Goal: Task Accomplishment & Management: Complete application form

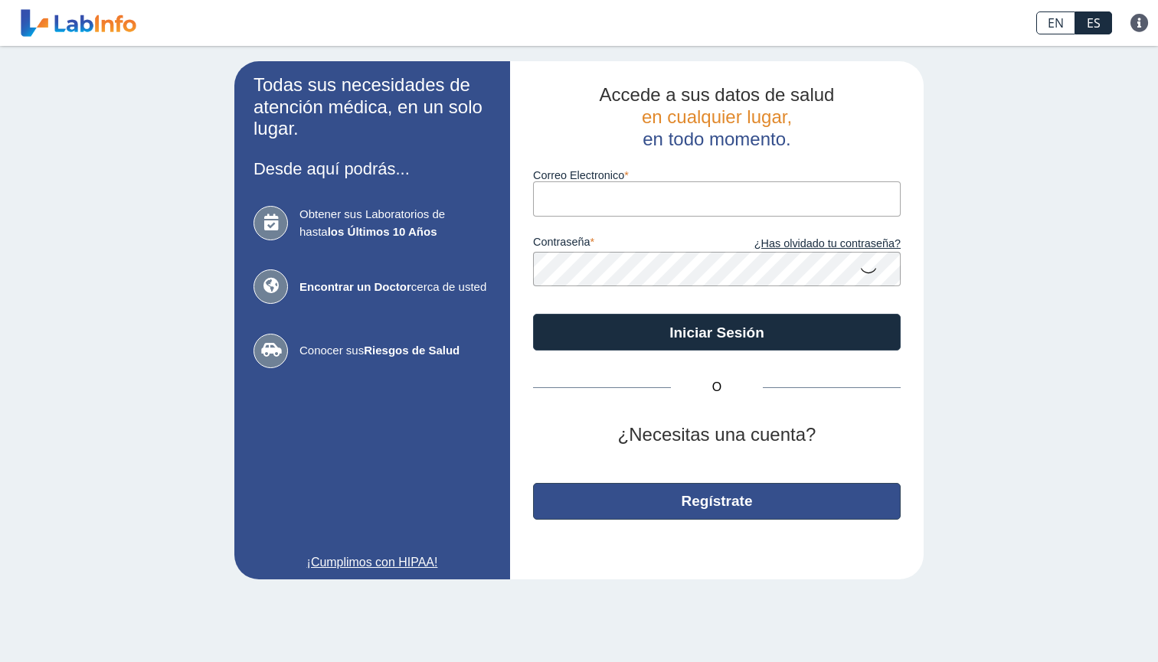
click at [703, 496] on button "Regístrate" at bounding box center [716, 501] width 367 height 37
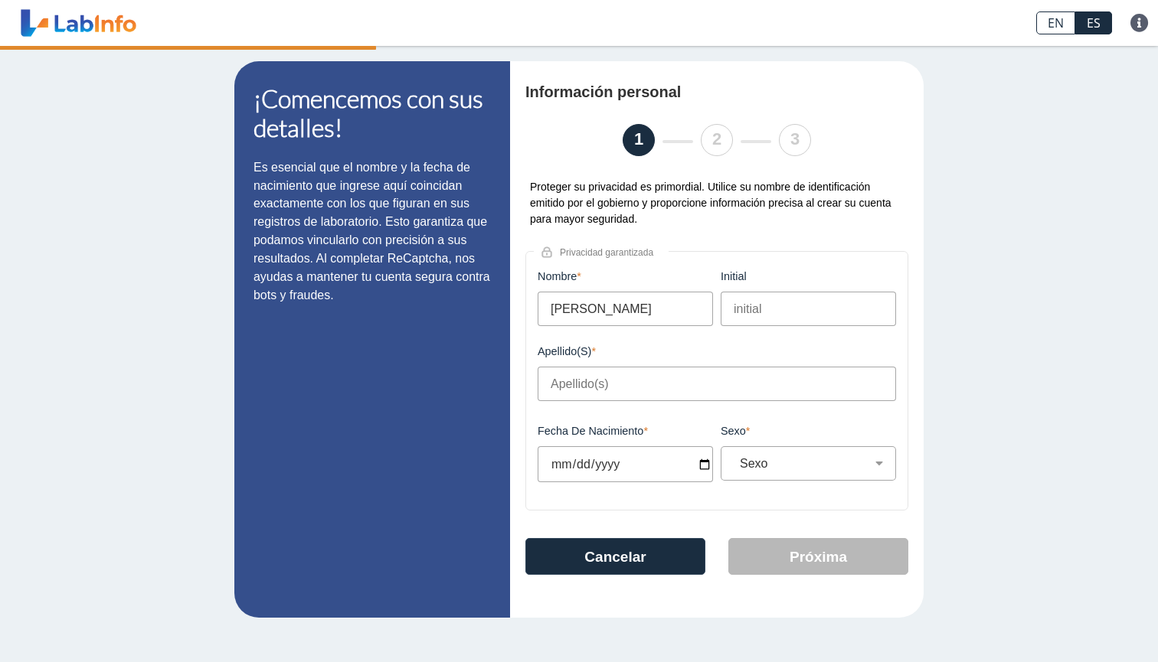
type input "[PERSON_NAME]"
click at [776, 318] on input "initial" at bounding box center [807, 309] width 175 height 34
type input "M"
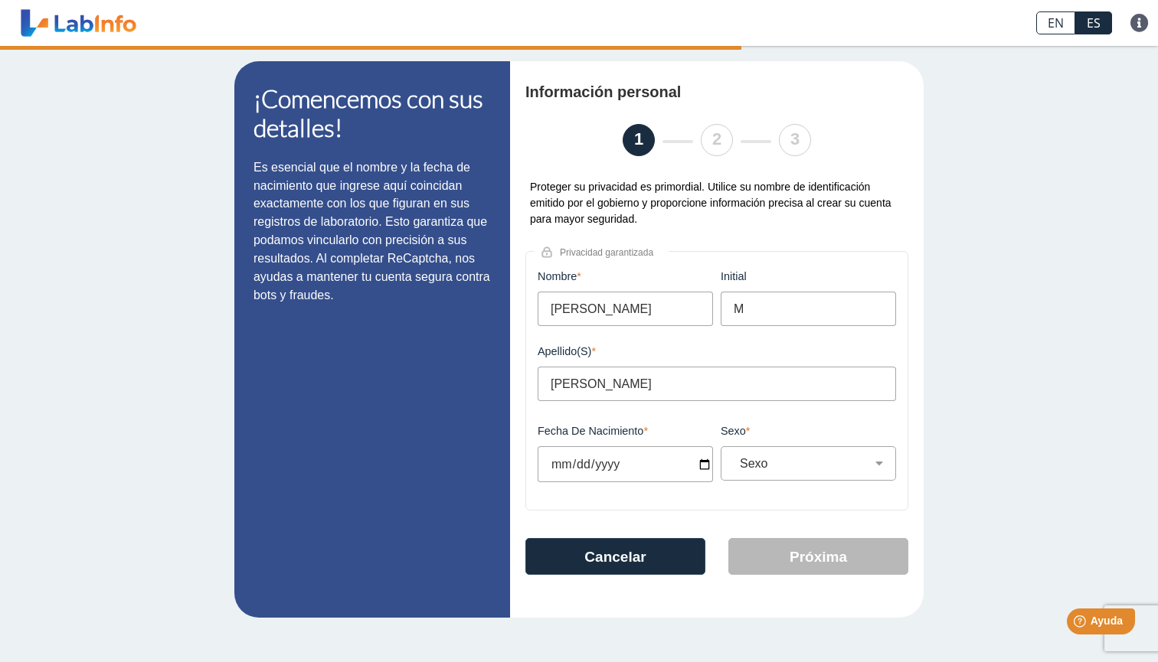
type input "[PERSON_NAME]"
click at [552, 457] on input "Fecha de Nacimiento" at bounding box center [624, 464] width 175 height 36
click at [576, 462] on input "Fecha de Nacimiento" at bounding box center [624, 464] width 175 height 36
click at [604, 467] on input "Fecha de Nacimiento" at bounding box center [624, 464] width 175 height 36
type input "[DATE]"
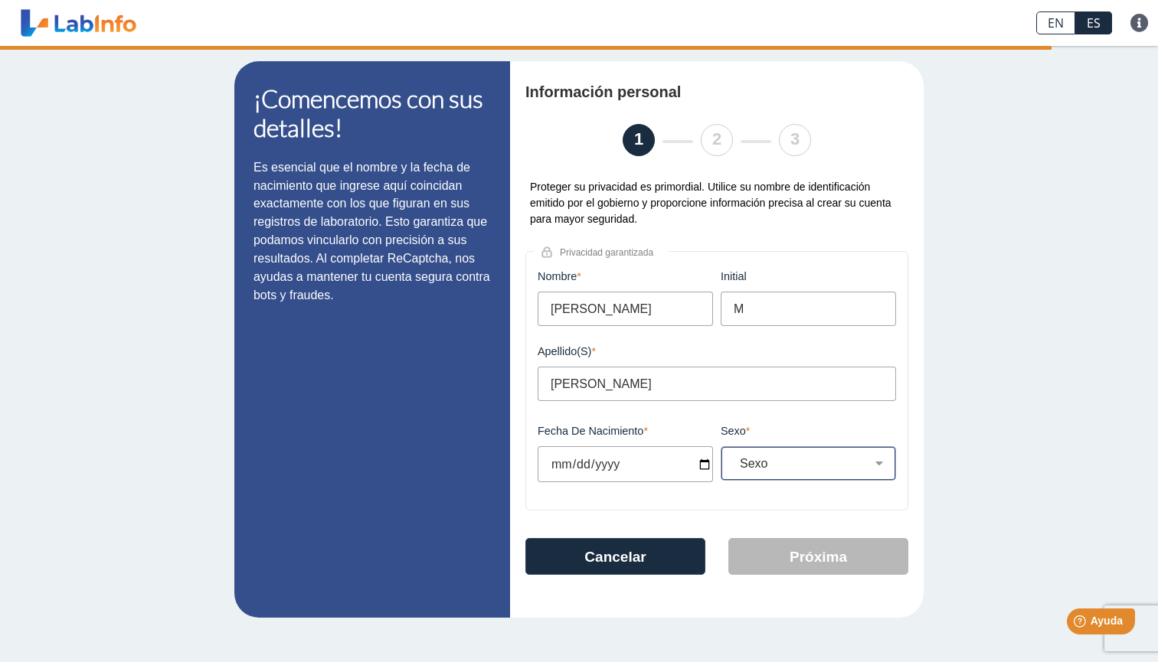
select select "F"
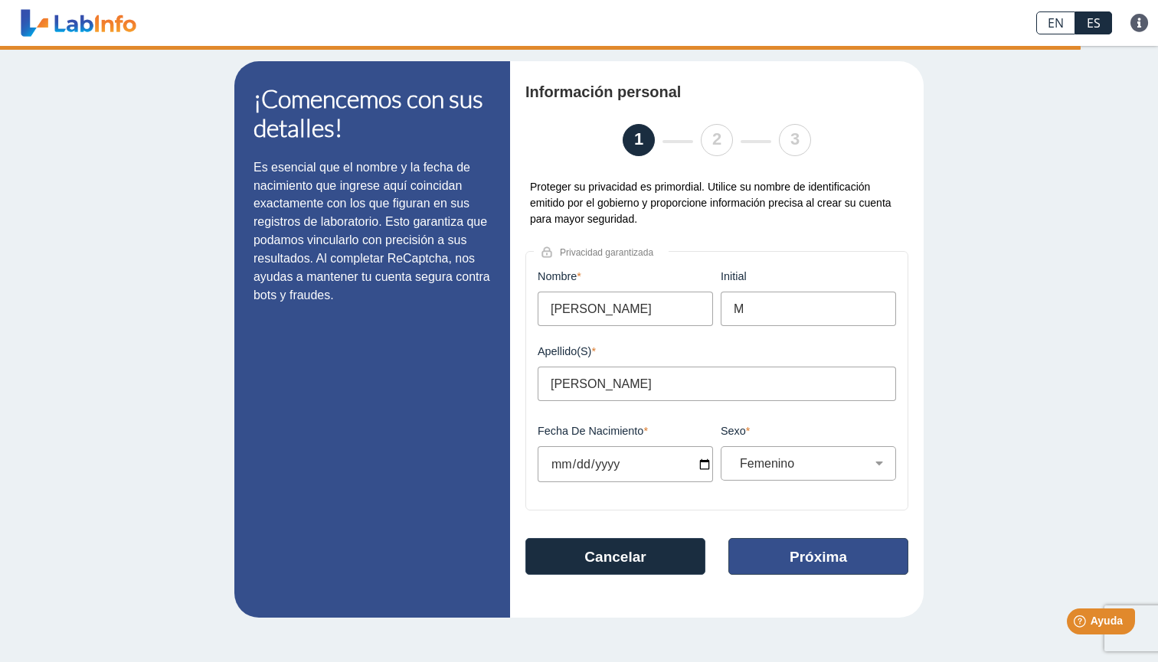
click at [791, 564] on button "Próxima" at bounding box center [818, 556] width 180 height 37
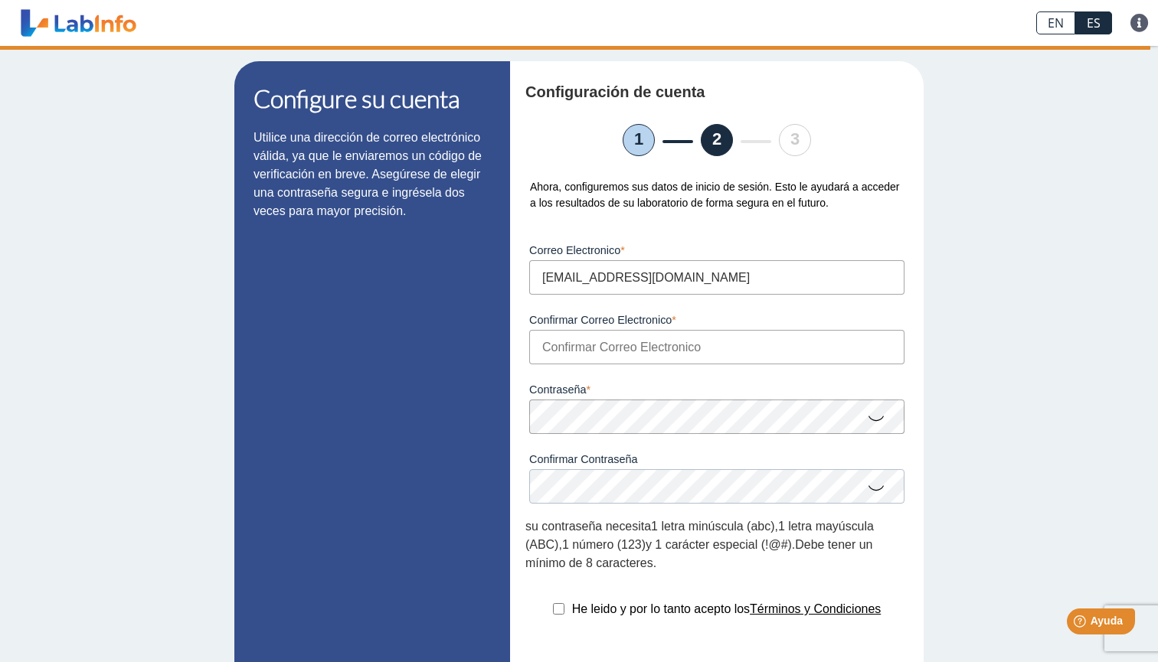
type input "[EMAIL_ADDRESS][DOMAIN_NAME]"
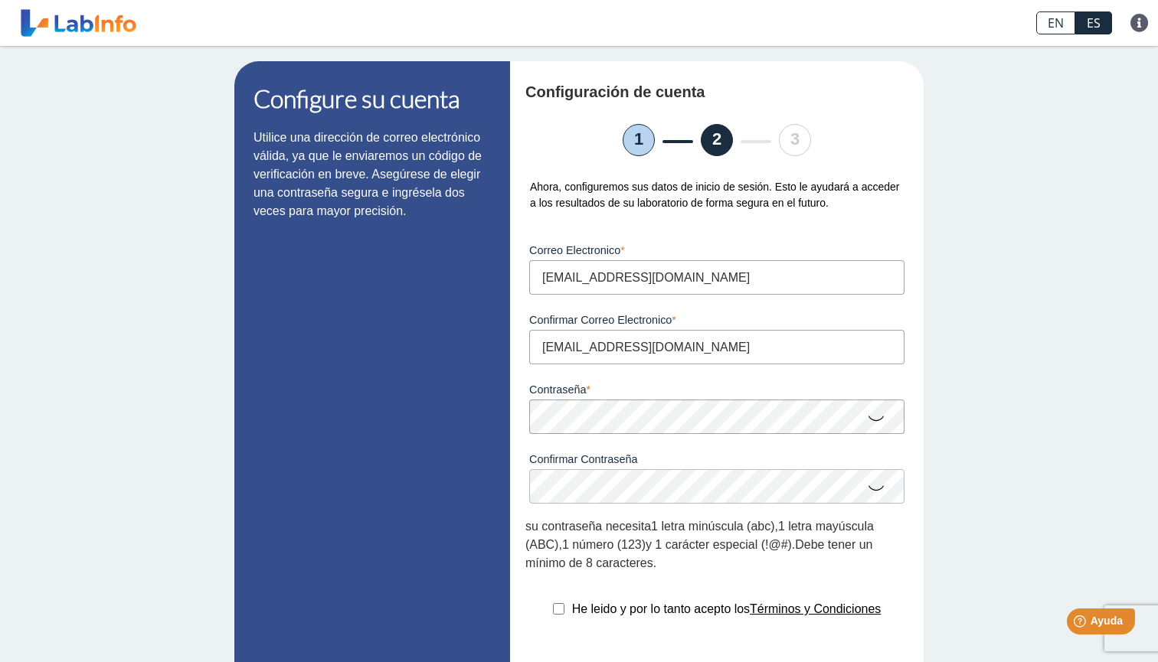
type input "[EMAIL_ADDRESS][DOMAIN_NAME]"
click at [684, 401] on div "Contraseña Una contraseña válida es requerida" at bounding box center [716, 399] width 383 height 70
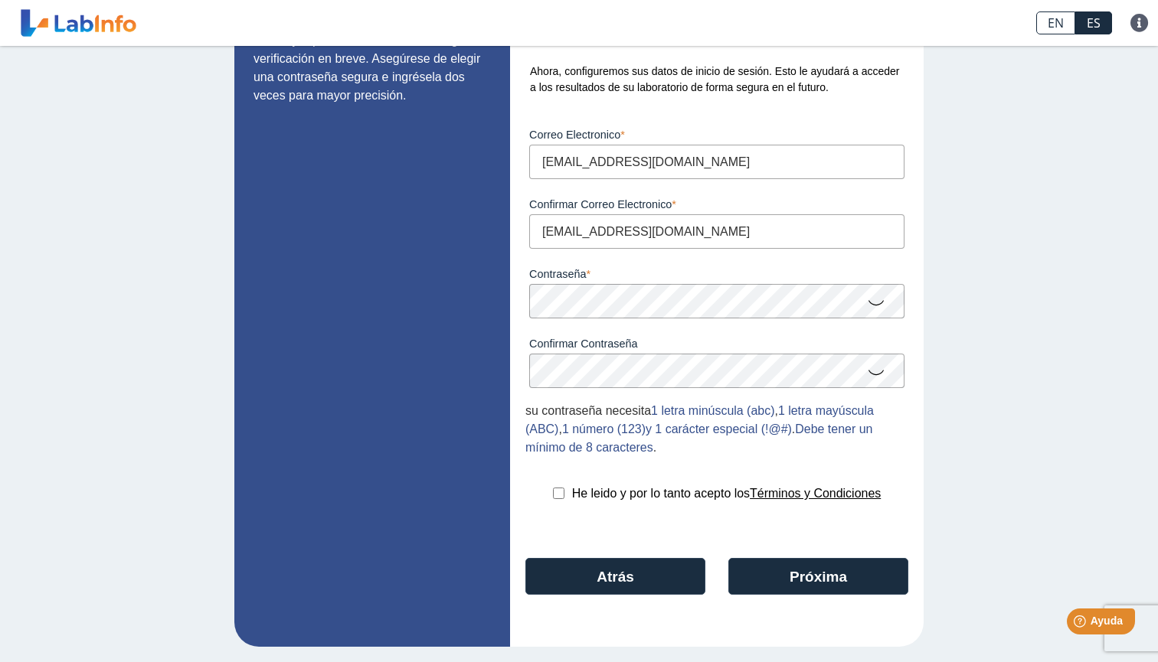
scroll to position [116, 0]
click at [553, 491] on input "checkbox" at bounding box center [558, 493] width 11 height 11
checkbox input "true"
click at [814, 580] on button "Próxima" at bounding box center [818, 576] width 180 height 37
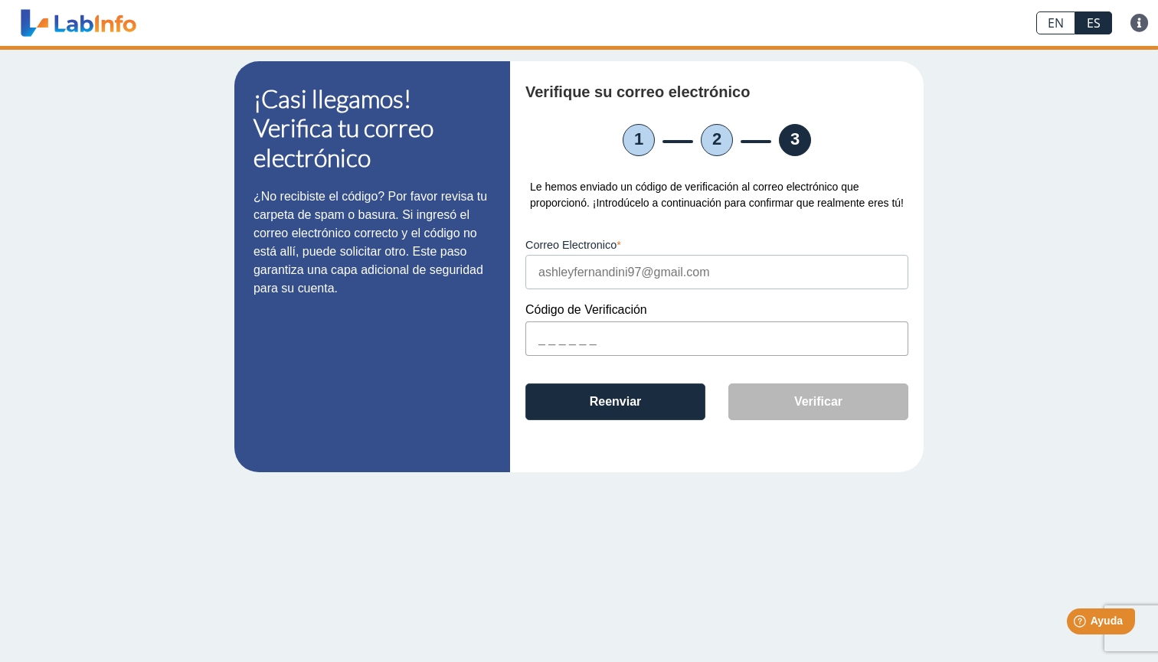
scroll to position [0, 0]
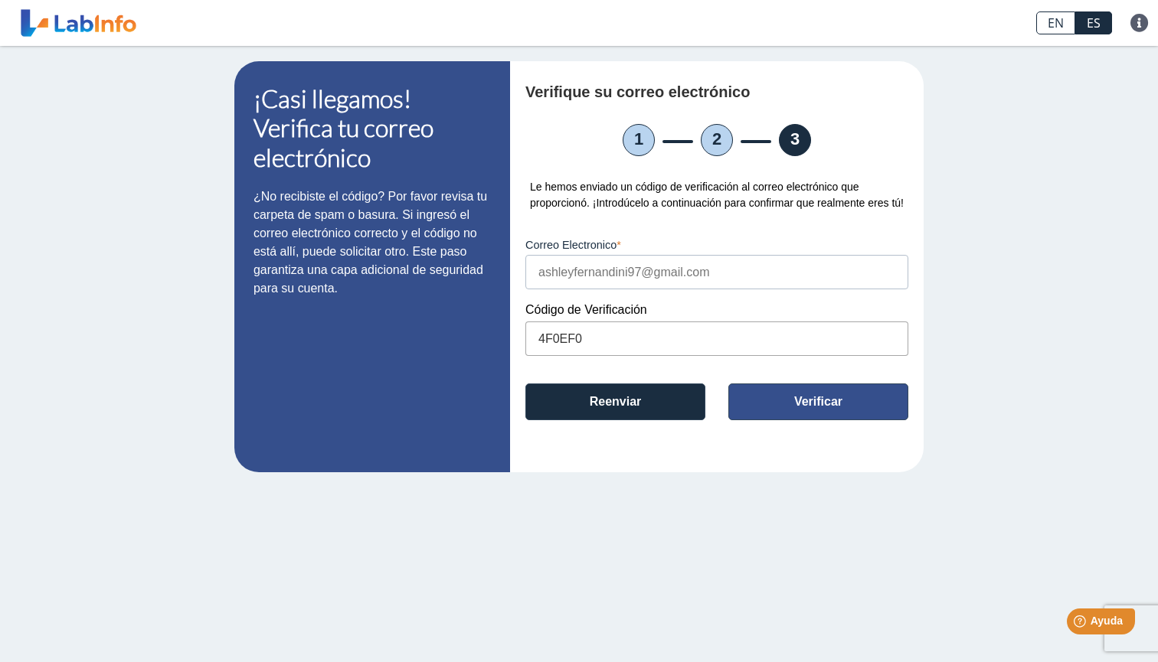
type input "4F0EF0"
click at [862, 420] on button "Verificar" at bounding box center [818, 402] width 180 height 37
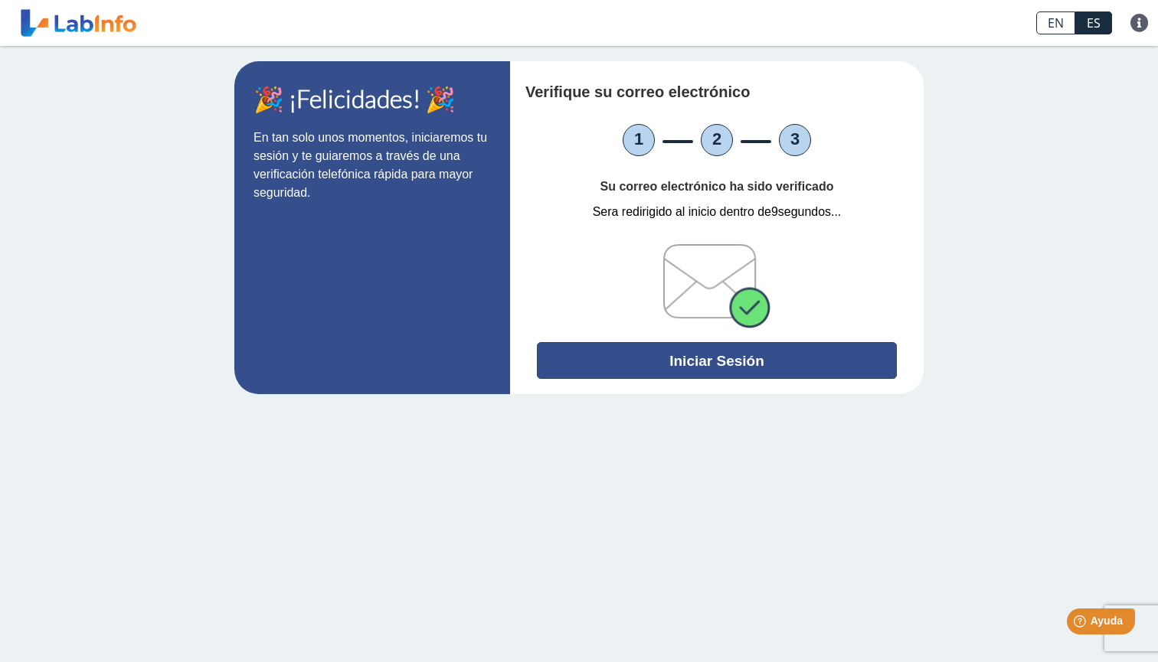
click at [716, 361] on button "Iniciar Sesión" at bounding box center [717, 360] width 360 height 37
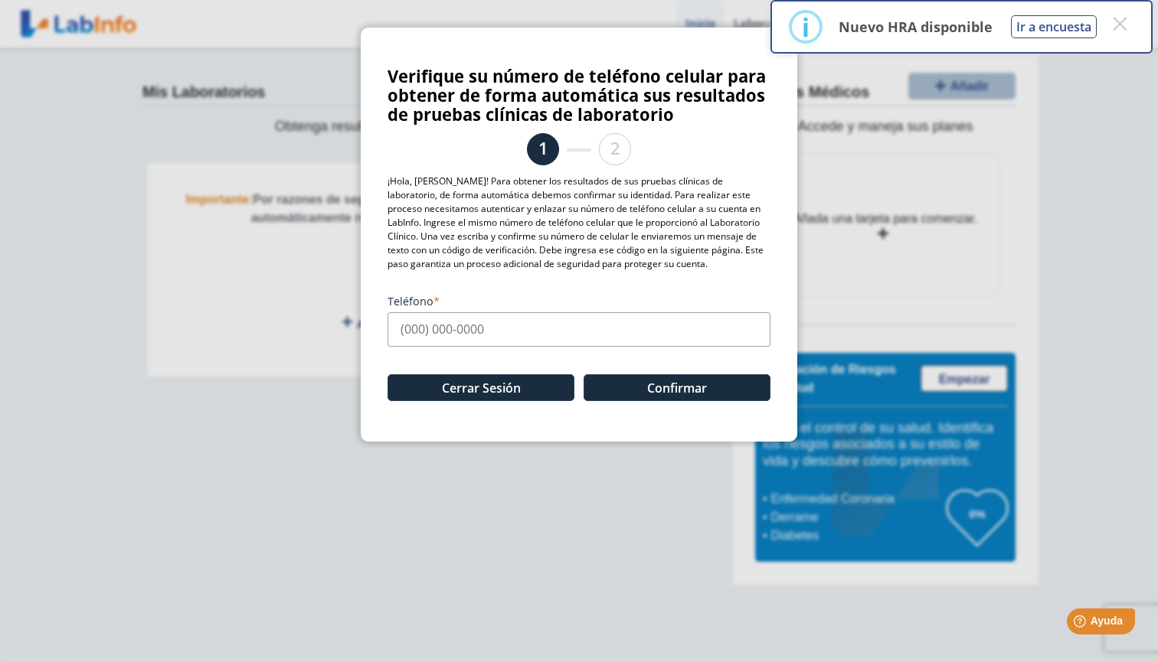
click at [497, 334] on input "Teléfono" at bounding box center [578, 329] width 383 height 34
type input "[PHONE_NUMBER]"
click at [635, 388] on button "Confirmar" at bounding box center [676, 387] width 187 height 27
click at [1118, 30] on button "×" at bounding box center [1119, 24] width 28 height 28
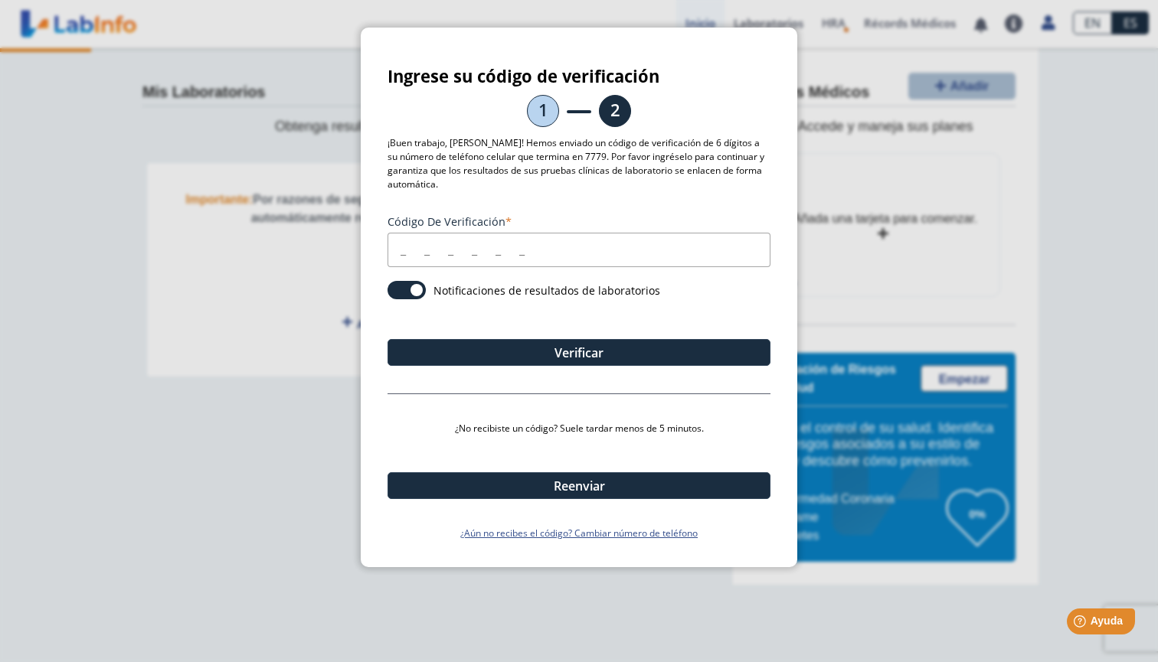
click at [398, 249] on input "Código de verificación" at bounding box center [578, 250] width 383 height 34
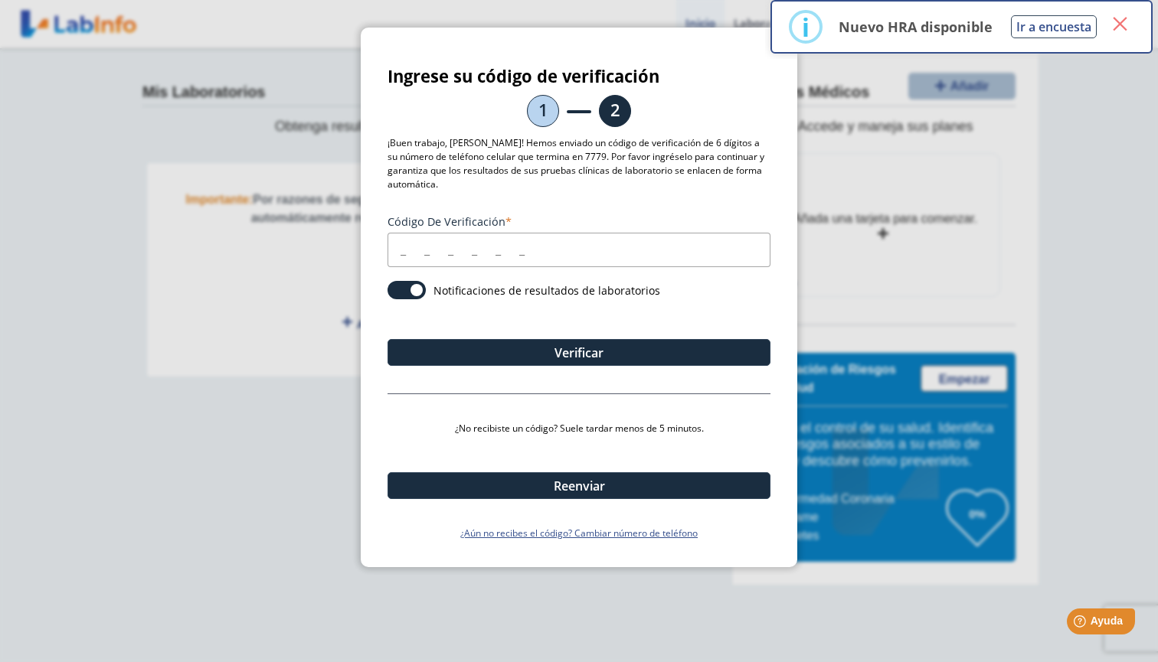
click at [1119, 20] on button "×" at bounding box center [1119, 24] width 28 height 28
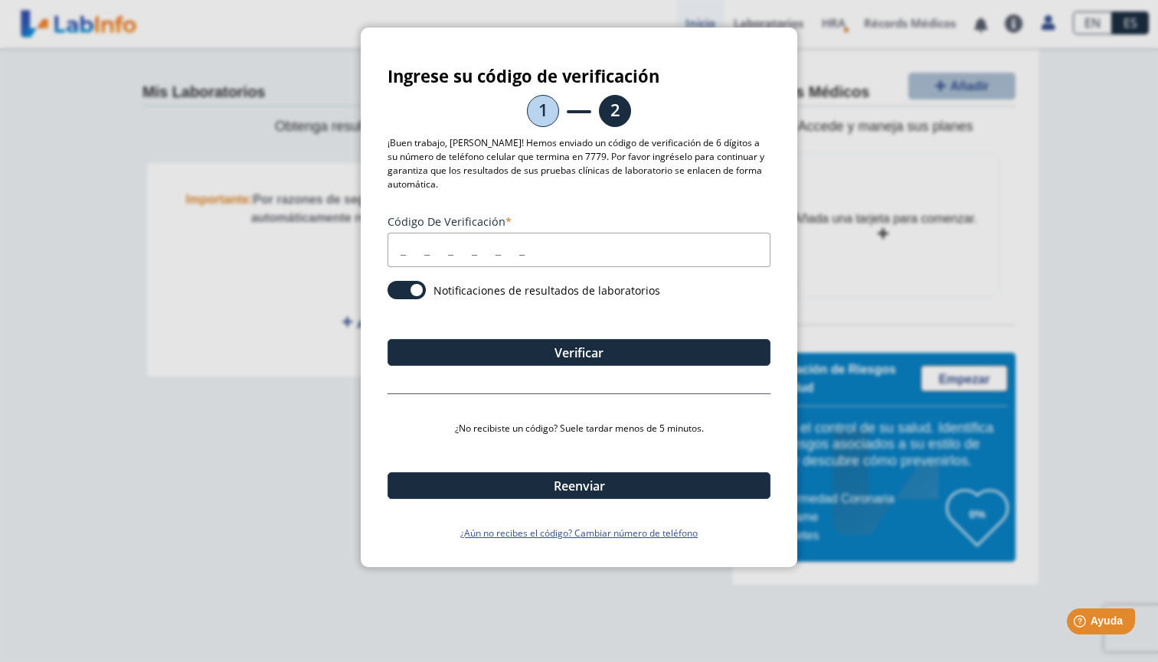
click at [414, 294] on span at bounding box center [406, 290] width 38 height 18
click at [0, 0] on input "checkbox" at bounding box center [0, 0] width 0 height 0
click at [885, 204] on ngb-modal-window "Ingrese su código de verificación 1 2 ¡Buen trabajo, [PERSON_NAME]! Hemos envia…" at bounding box center [579, 331] width 1158 height 662
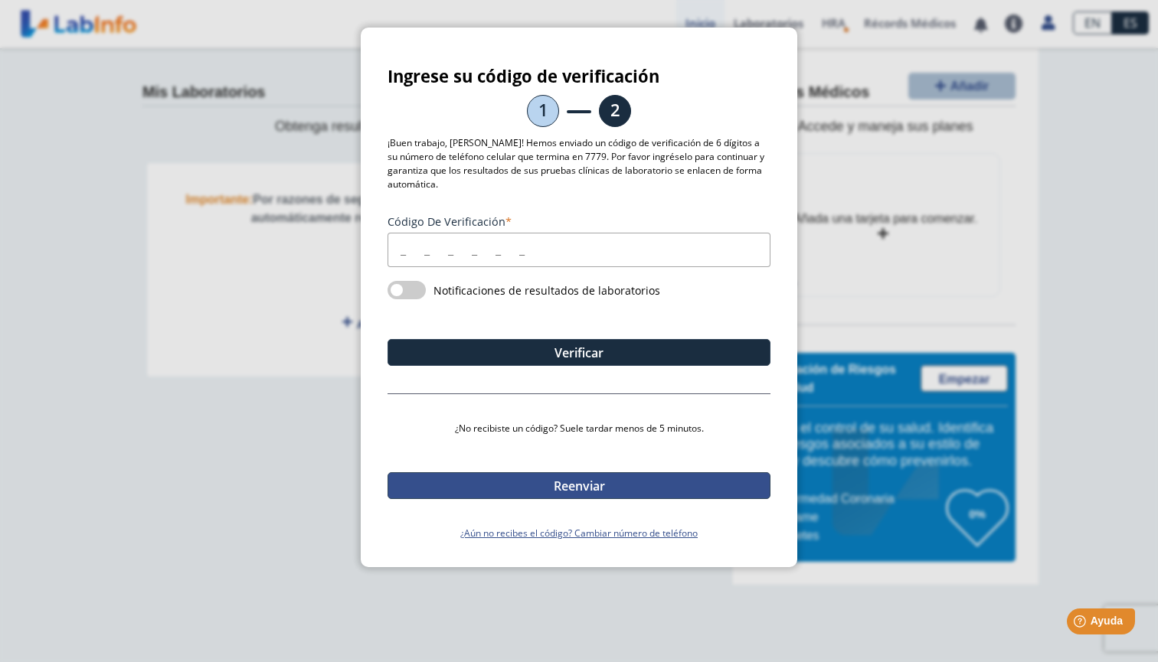
click at [616, 488] on button "Reenviar" at bounding box center [578, 485] width 383 height 27
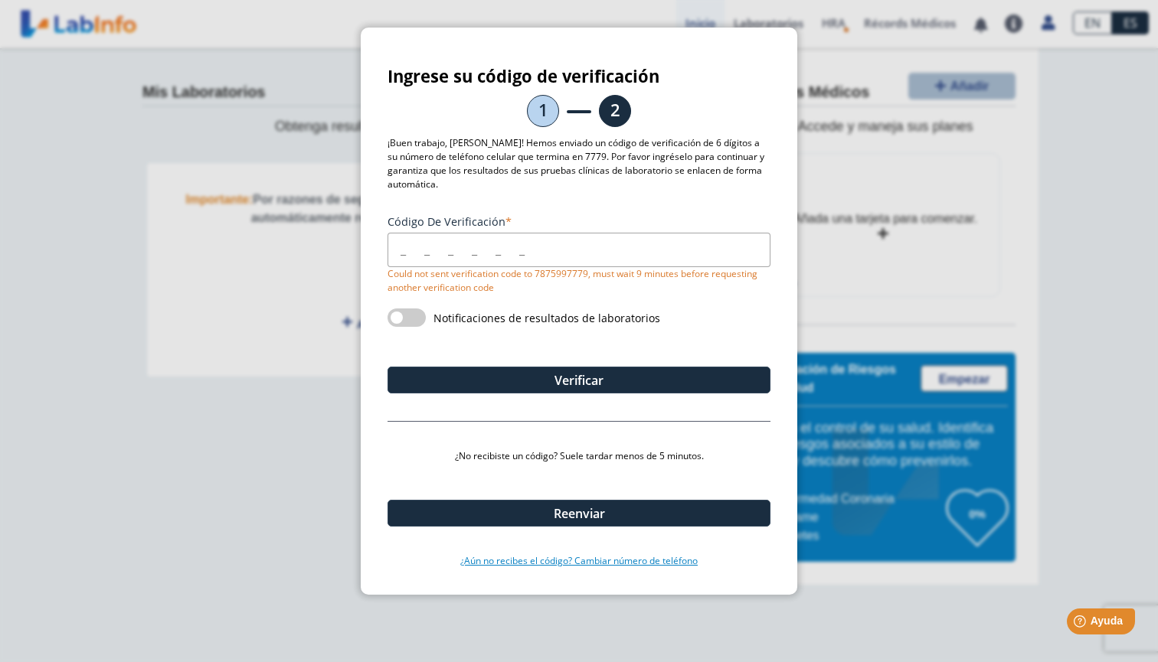
click at [600, 566] on link "¿Aún no recibes el código? Cambiar número de teléfono" at bounding box center [578, 561] width 383 height 14
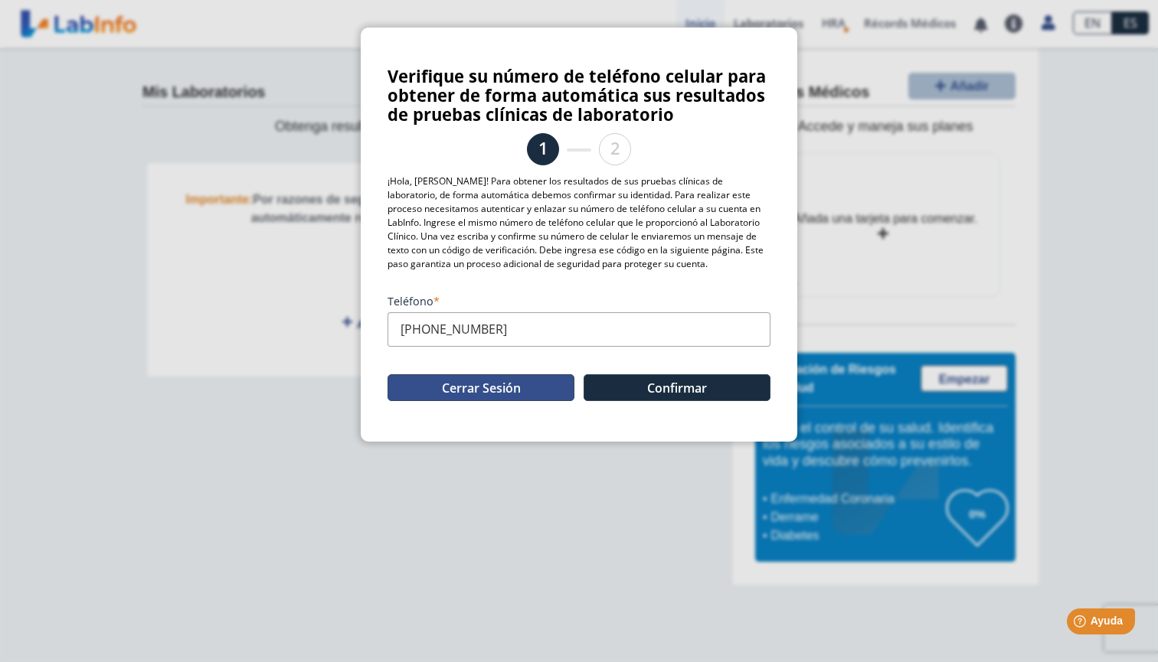
click at [539, 387] on button "Cerrar Sesión" at bounding box center [480, 387] width 187 height 27
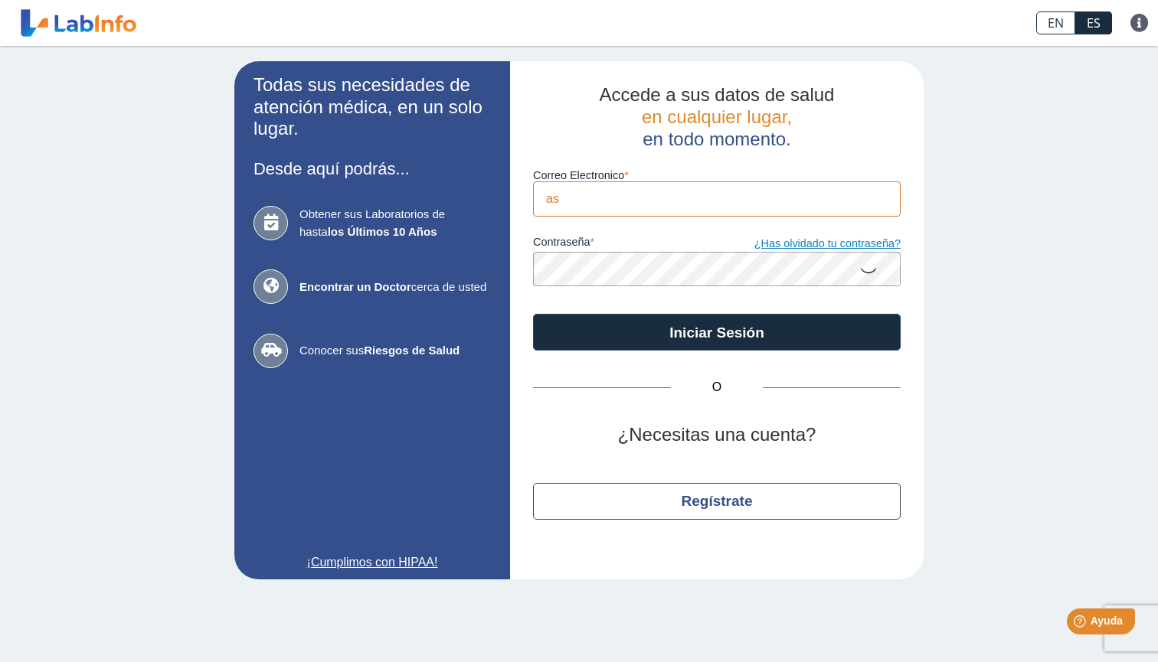
type input "[EMAIL_ADDRESS][DOMAIN_NAME]"
click at [717, 331] on button "Iniciar Sesión" at bounding box center [716, 332] width 367 height 37
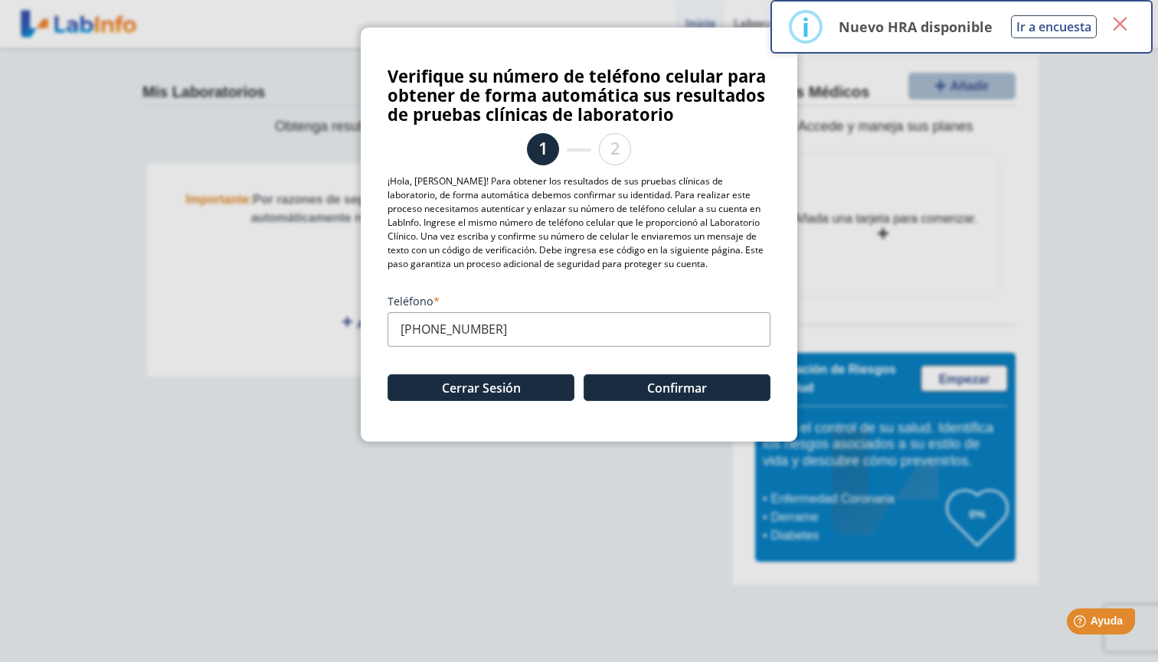
click at [1119, 25] on button "×" at bounding box center [1119, 24] width 28 height 28
